Goal: Information Seeking & Learning: Learn about a topic

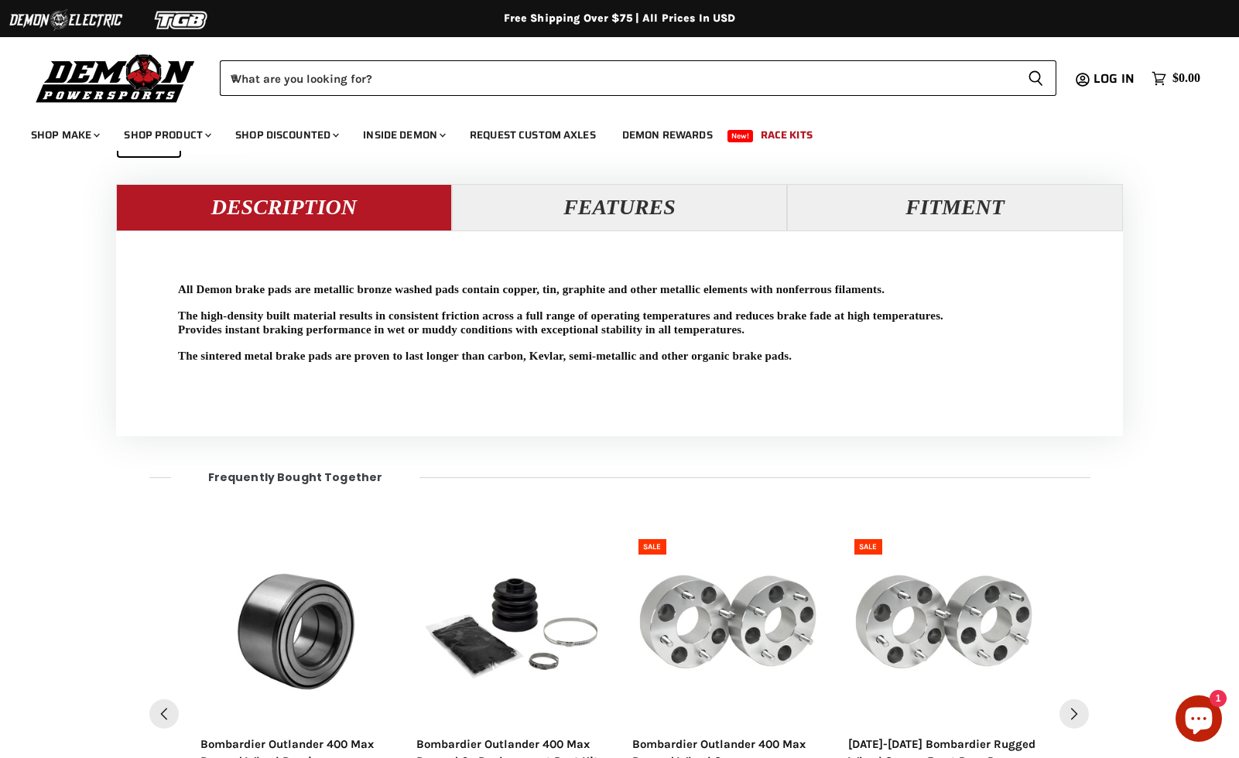
scroll to position [1332, 0]
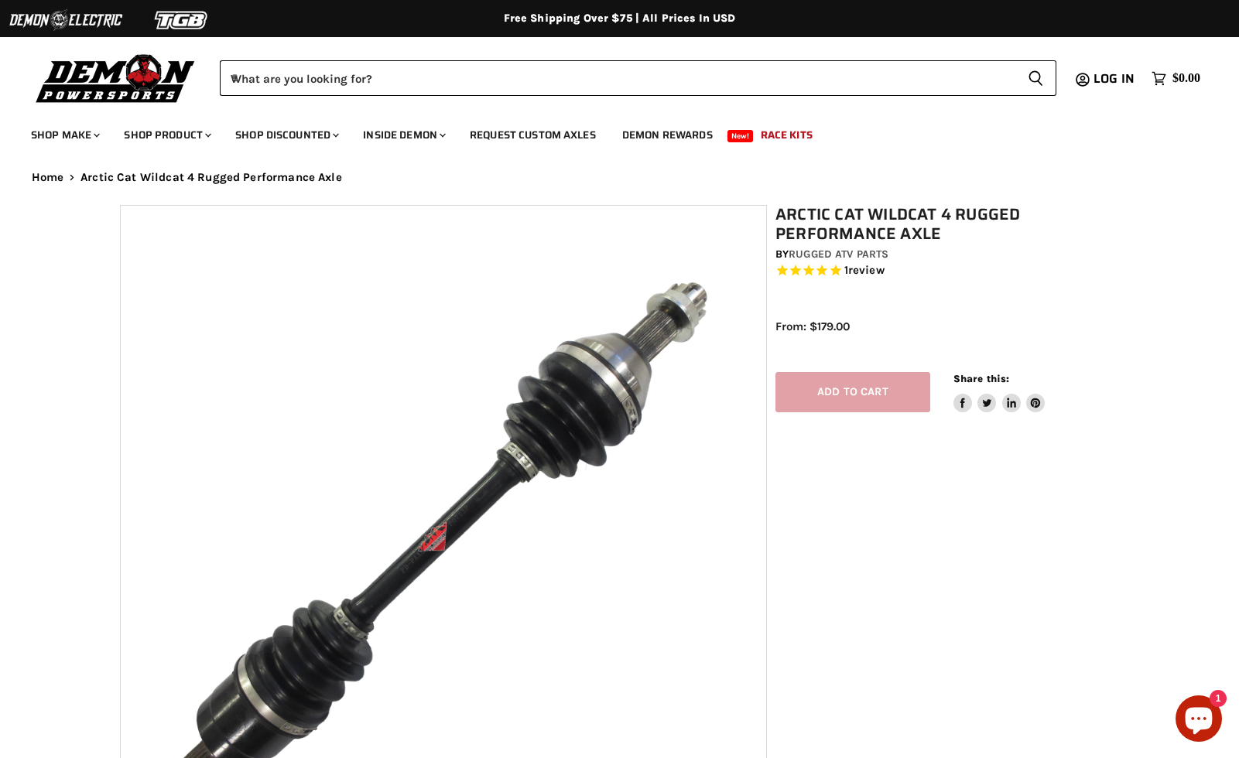
select select "******"
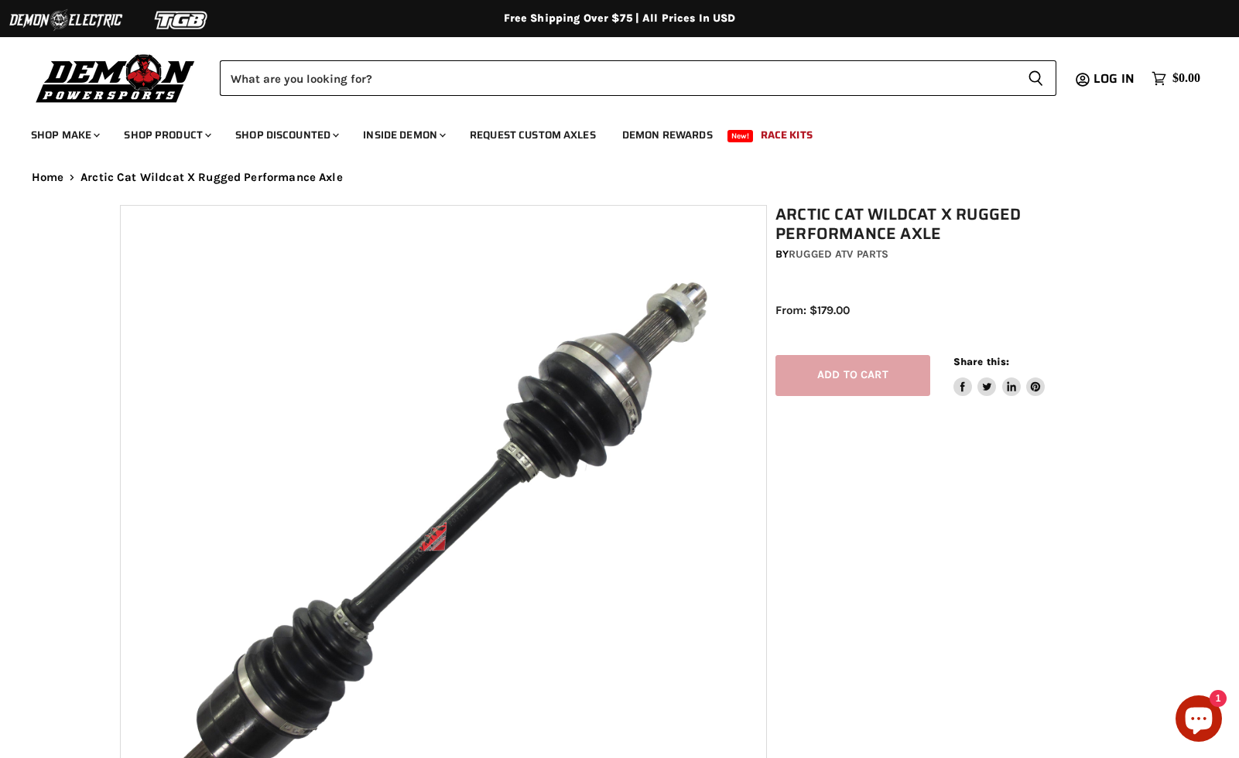
select select "******"
